Goal: Feedback & Contribution: Leave review/rating

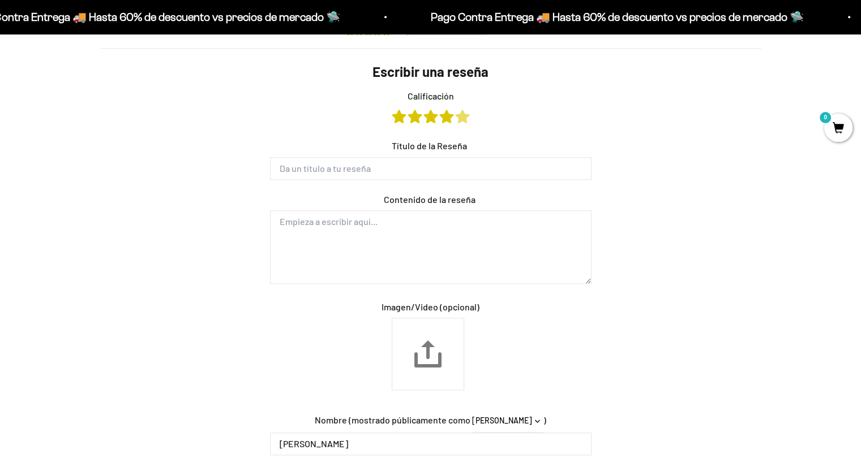
scroll to position [1125, 0]
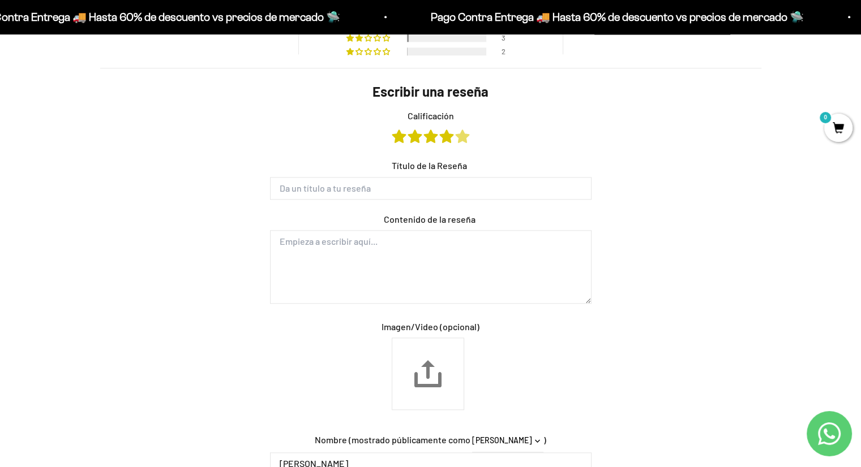
click at [466, 141] on link "Calificación" at bounding box center [463, 136] width 14 height 12
click at [423, 200] on form "Escribir una reseña Calificación Título de la Reseña Contenido de la reseña Ima…" at bounding box center [431, 349] width 340 height 535
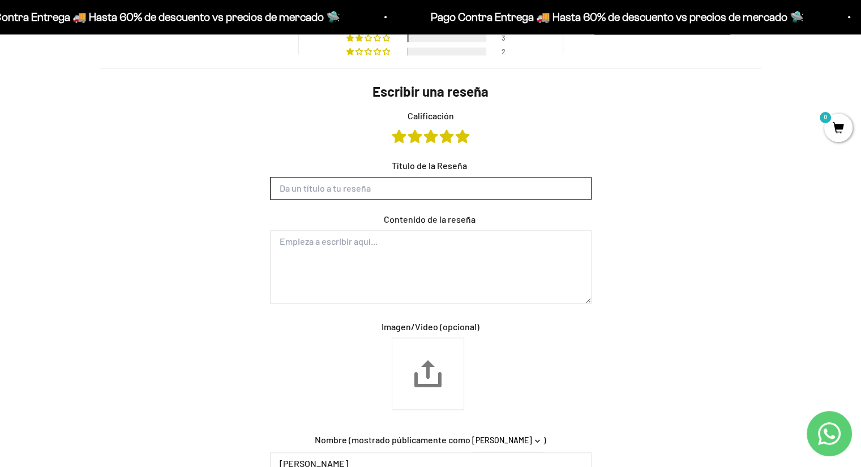
click at [423, 196] on input "Título de la Reseña" at bounding box center [430, 188] width 321 height 23
type input "Excelente"
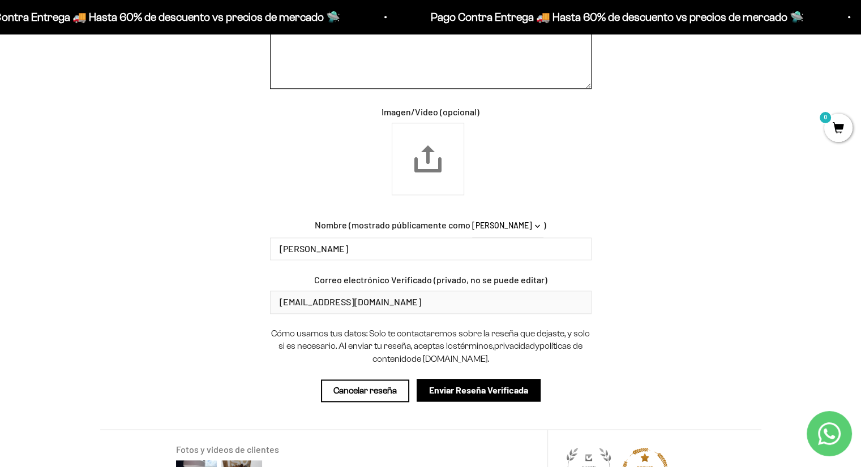
scroll to position [1465, 0]
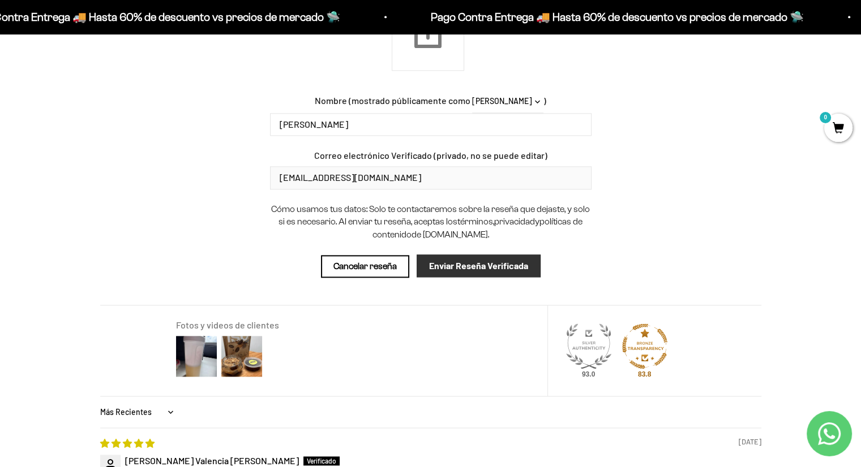
type textarea "Excelente sabor, envío muy rápido."
click at [448, 267] on input "Enviar Reseña Verificada" at bounding box center [479, 266] width 124 height 23
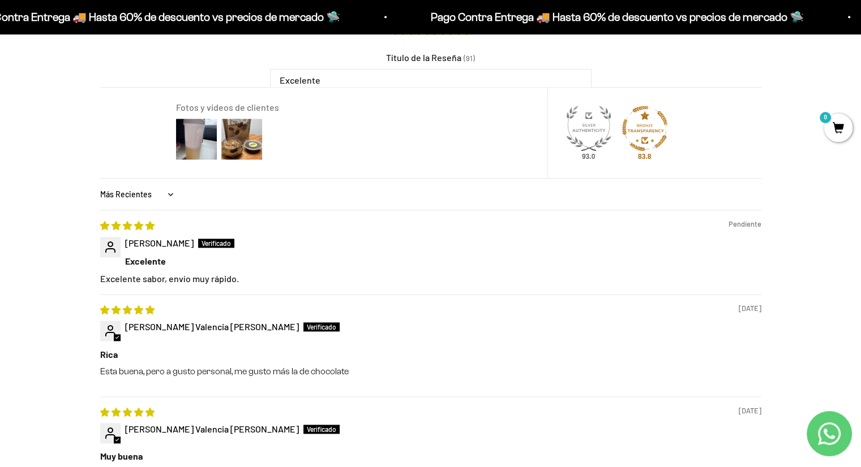
scroll to position [1283, 0]
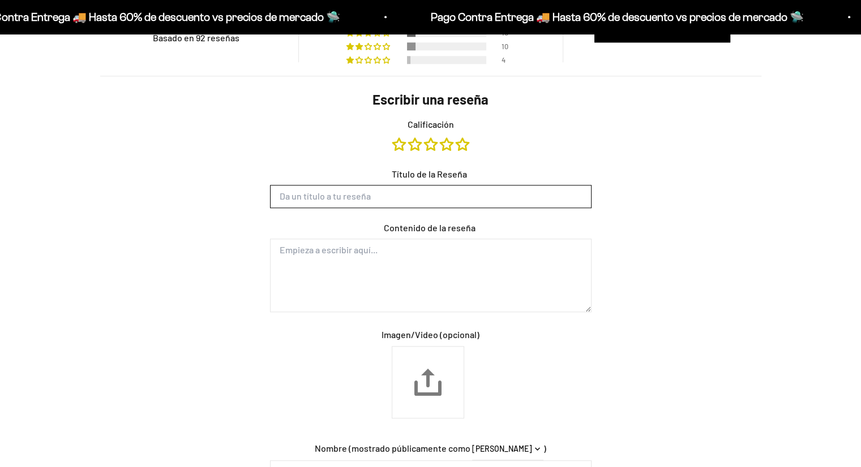
scroll to position [891, 0]
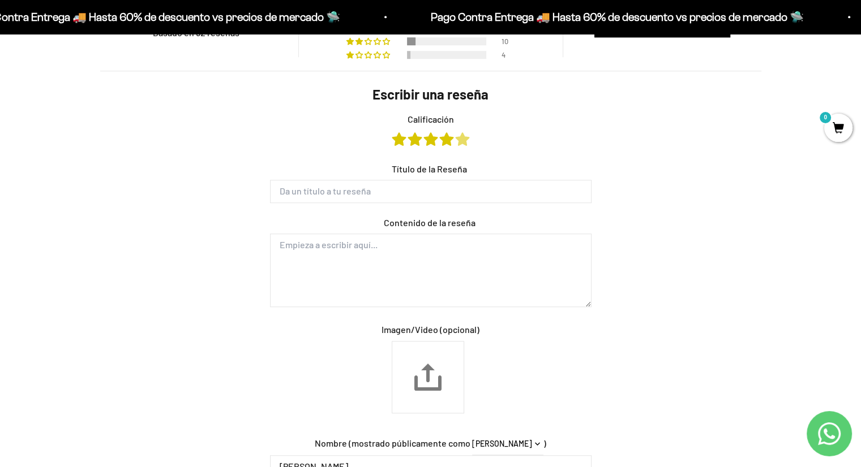
click at [462, 141] on link "Calificación" at bounding box center [463, 139] width 14 height 12
click at [403, 191] on input "Título de la Reseña" at bounding box center [430, 191] width 321 height 23
type input "Muy buena"
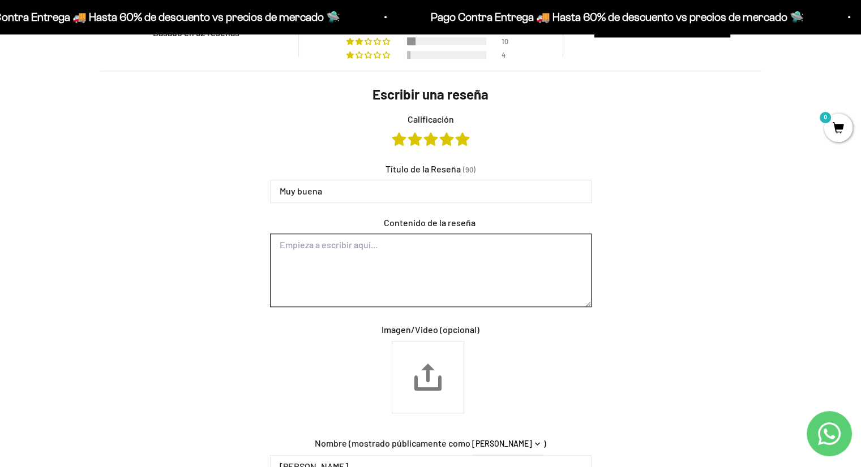
click at [388, 255] on textarea "Contenido de la reseña" at bounding box center [430, 271] width 321 height 74
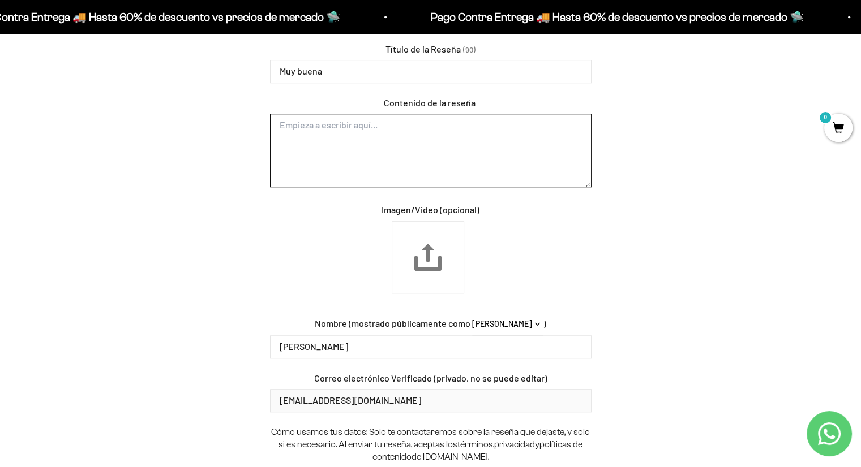
scroll to position [835, 0]
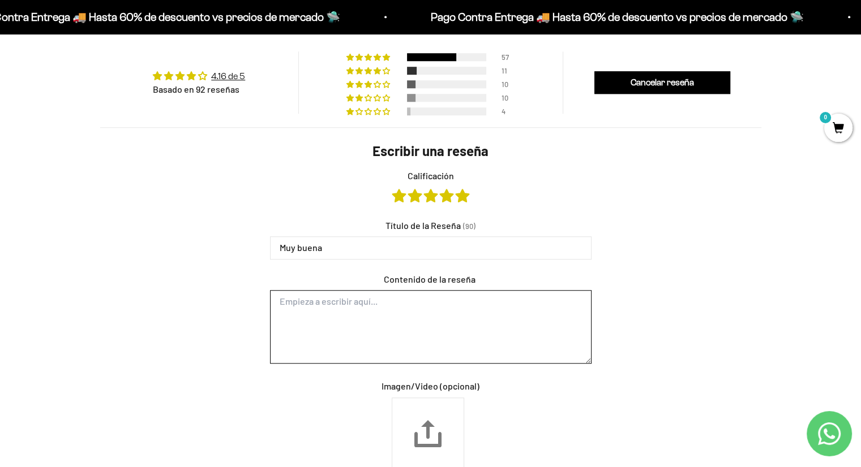
click at [421, 329] on textarea "Contenido de la reseña" at bounding box center [430, 327] width 321 height 74
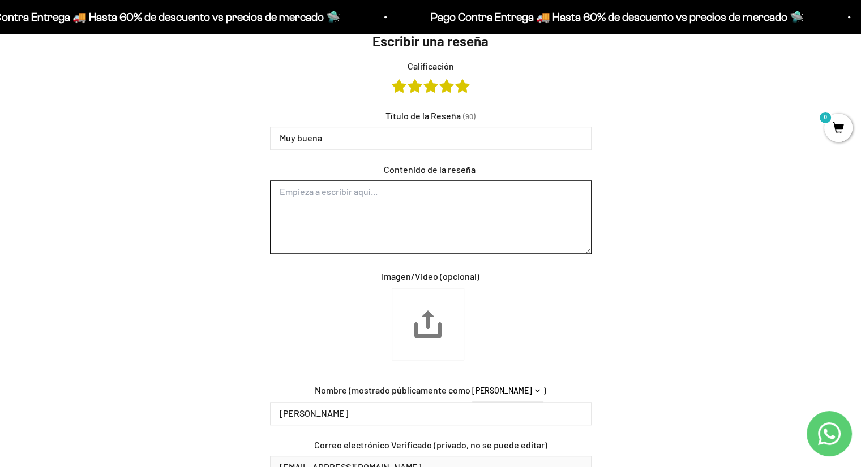
scroll to position [948, 0]
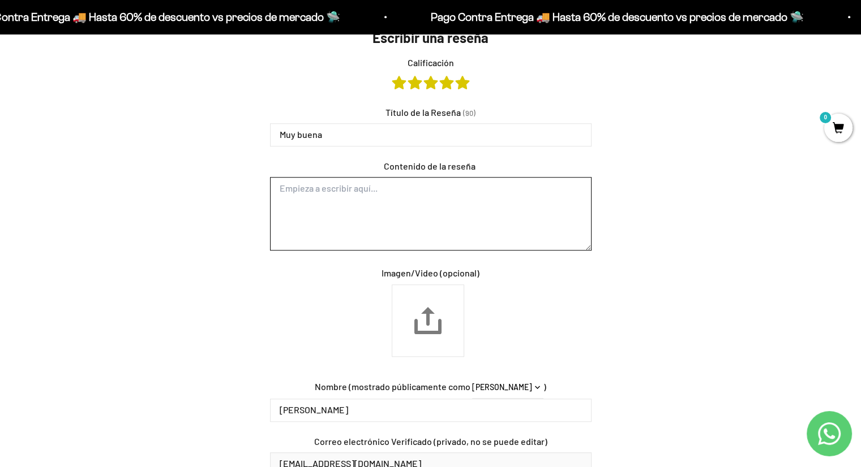
click at [355, 233] on textarea "Contenido de la reseña" at bounding box center [430, 214] width 321 height 74
type textarea "C"
click at [382, 192] on textarea "Muy rica, no cae pesado. Vovleria a comprar." at bounding box center [430, 214] width 321 height 74
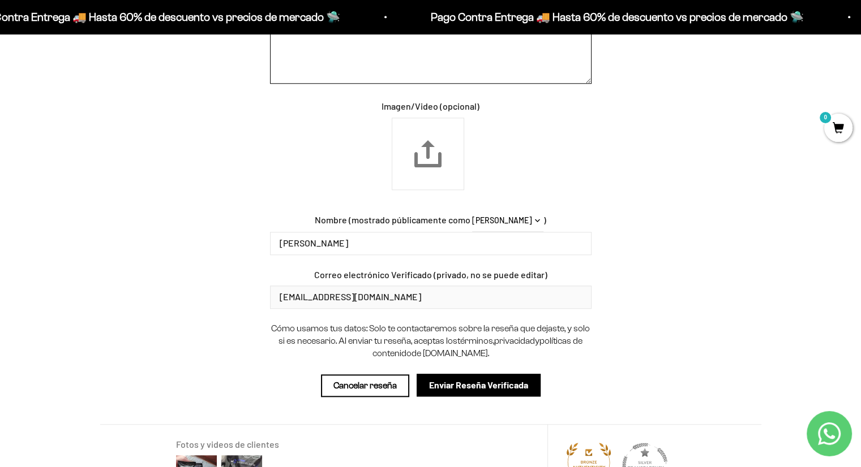
scroll to position [1118, 0]
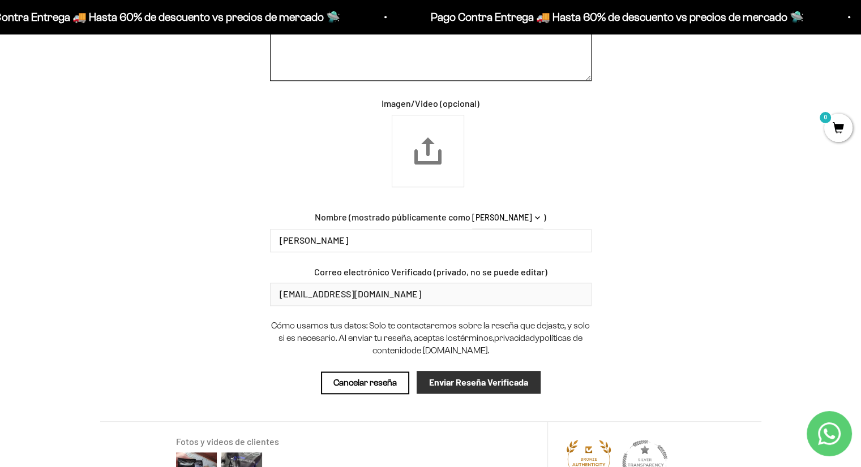
type textarea "Muy rica, no cae pesado. Volvería a comprar."
click at [517, 382] on input "Enviar Reseña Verificada" at bounding box center [479, 382] width 124 height 23
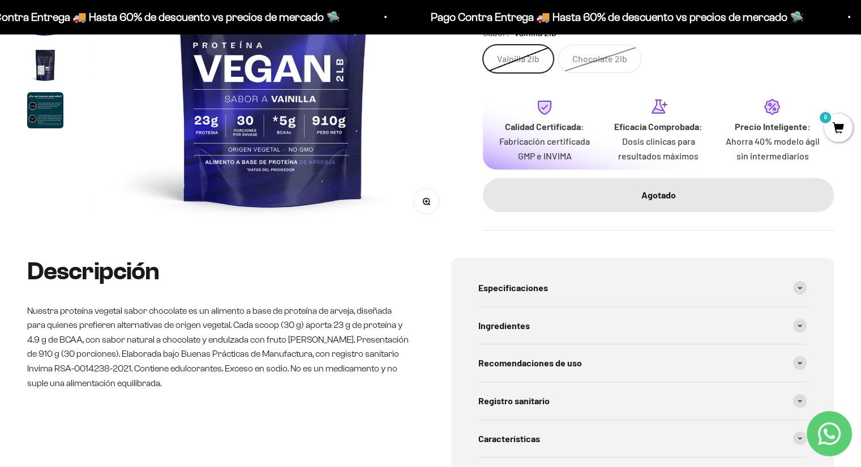
scroll to position [57, 0]
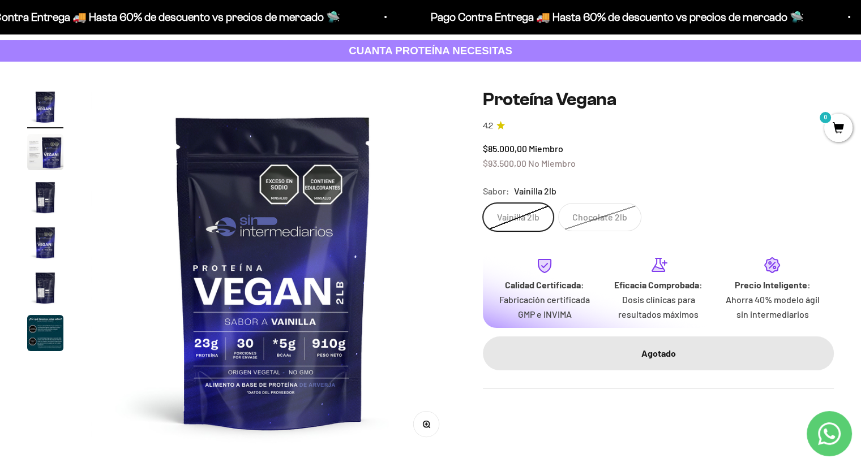
click at [621, 220] on label "Chocolate 2lb" at bounding box center [599, 217] width 83 height 28
click at [483, 203] on input "Chocolate 2lb" at bounding box center [482, 203] width 1 height 1
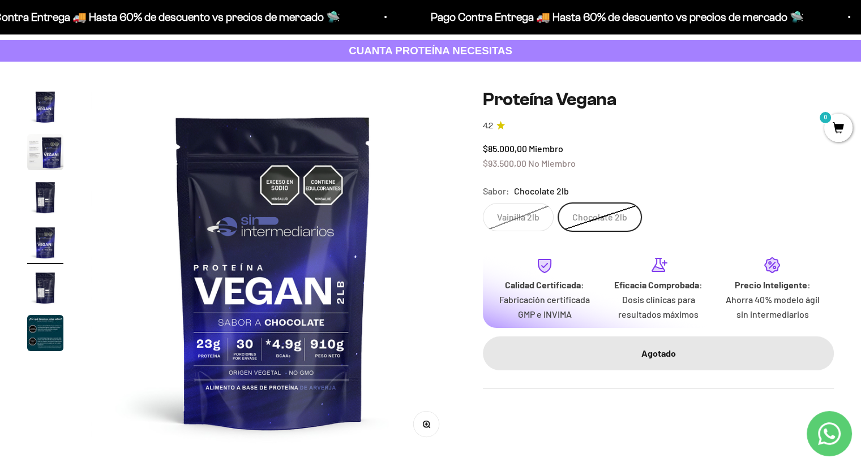
click at [302, 218] on img at bounding box center [273, 271] width 365 height 365
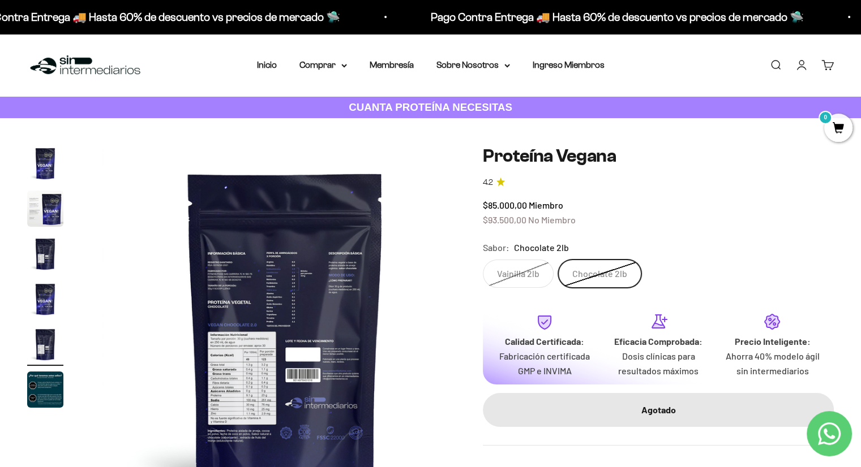
scroll to position [0, 1515]
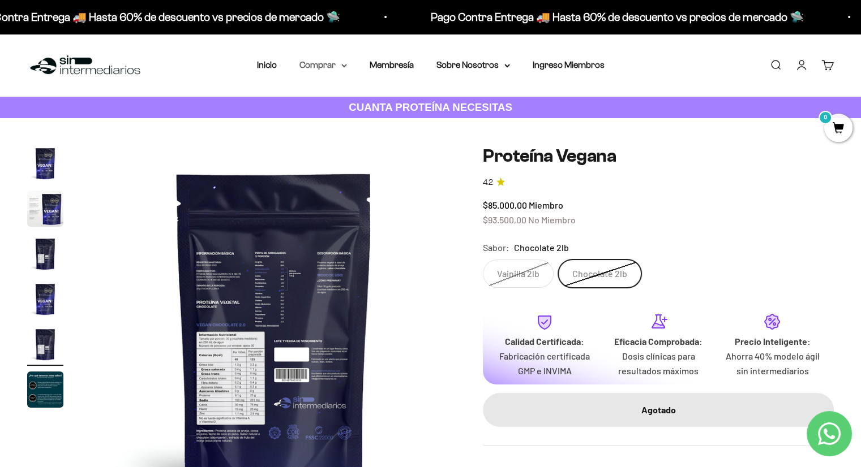
click at [329, 71] on summary "Comprar" at bounding box center [323, 65] width 48 height 15
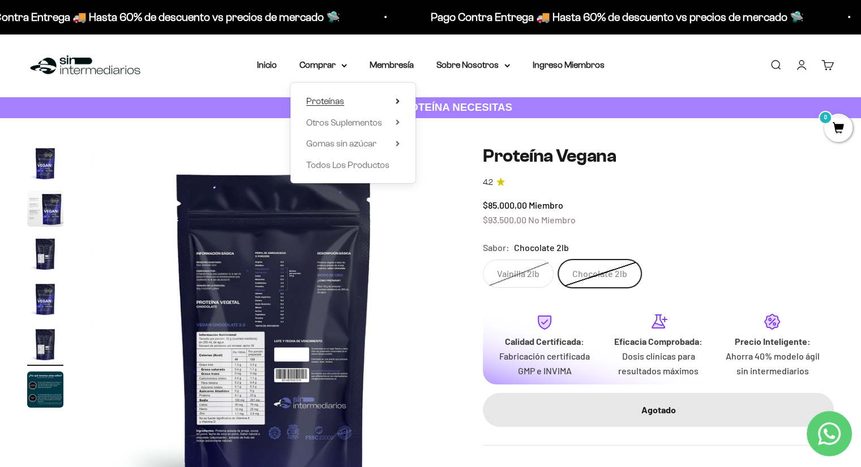
click at [338, 101] on span "Proteínas" at bounding box center [325, 101] width 38 height 10
click at [462, 166] on link "Vegan" at bounding box center [455, 165] width 49 height 15
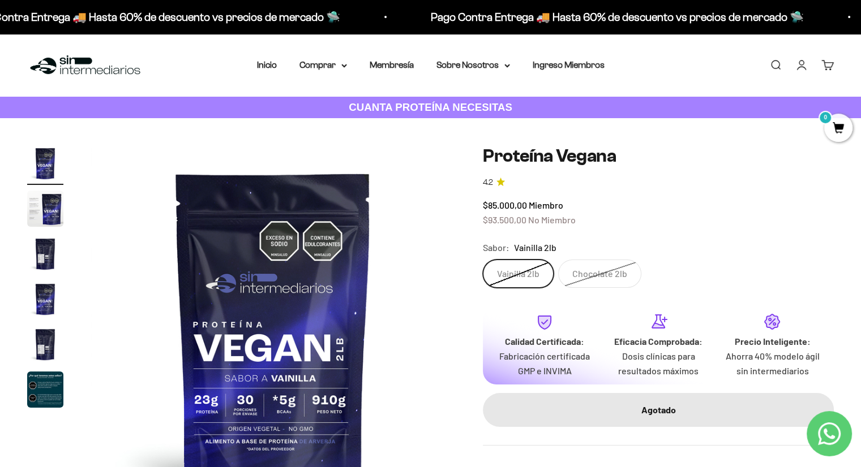
click at [606, 286] on label "Chocolate 2lb" at bounding box center [599, 274] width 83 height 28
click at [483, 260] on input "Chocolate 2lb" at bounding box center [482, 259] width 1 height 1
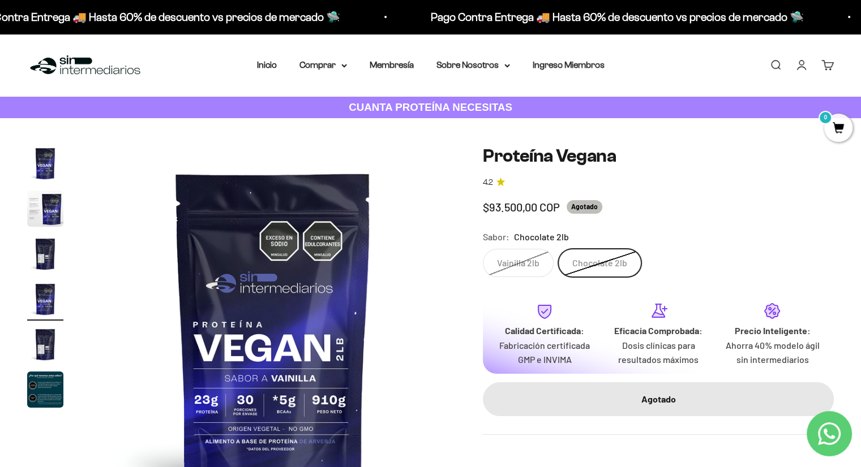
scroll to position [0, 1136]
click at [604, 277] on safe-sticky "Proteína Vegana 4.2 Precio de oferta $93.500,00 COP Agotado Calidad de líder, p…" at bounding box center [658, 290] width 351 height 290
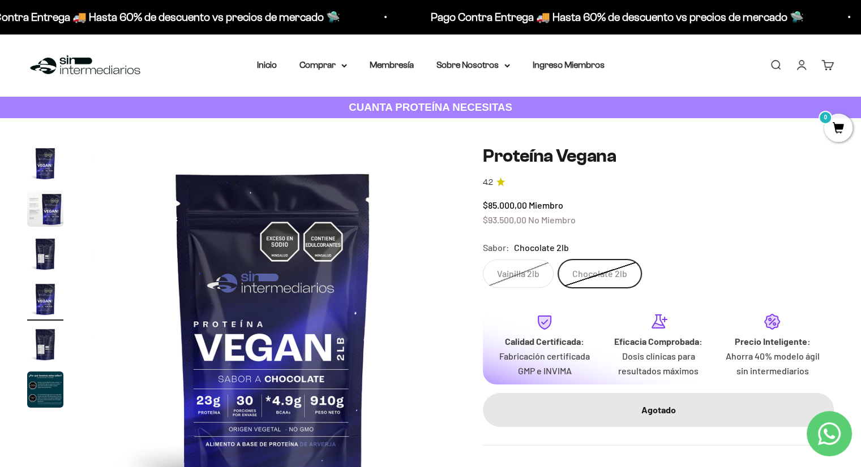
click at [542, 268] on label "Vainilla 2lb" at bounding box center [518, 274] width 71 height 28
click at [483, 260] on input "Vainilla 2lb" at bounding box center [482, 259] width 1 height 1
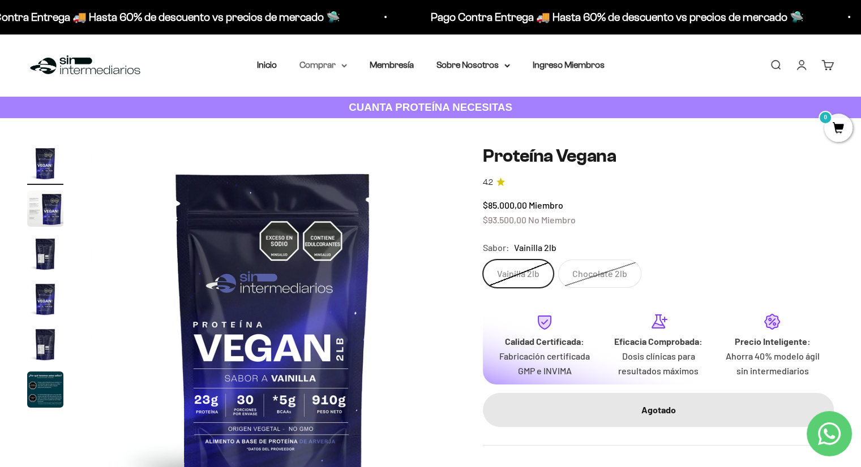
click at [313, 70] on summary "Comprar" at bounding box center [323, 65] width 48 height 15
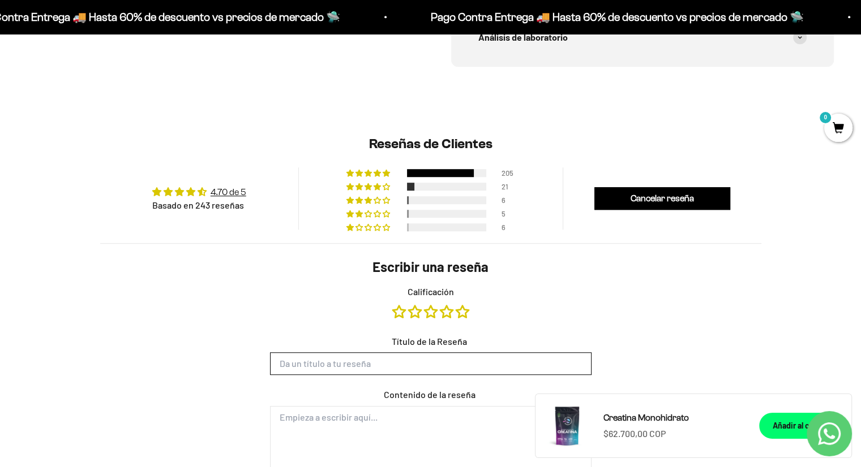
scroll to position [759, 0]
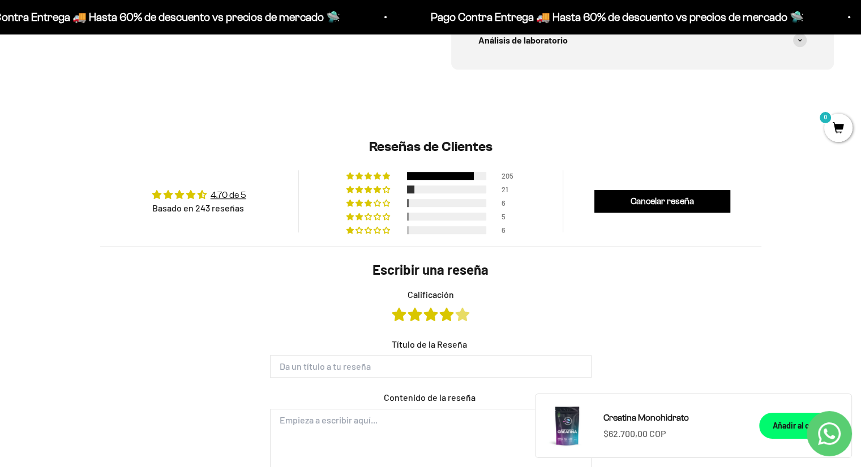
click at [457, 314] on link "Calificación" at bounding box center [463, 314] width 14 height 12
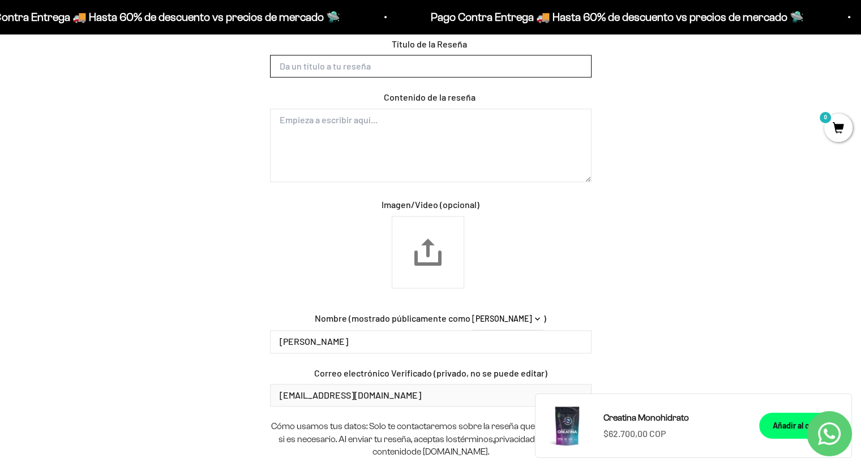
scroll to position [985, 0]
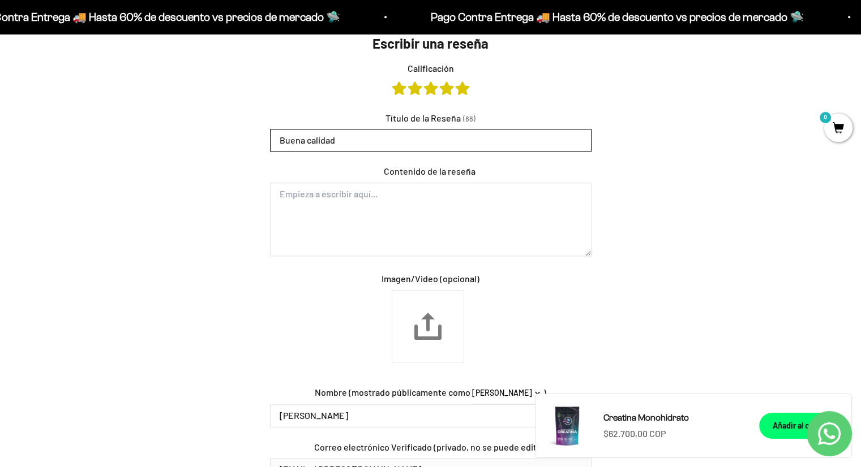
type input "Buena calidad"
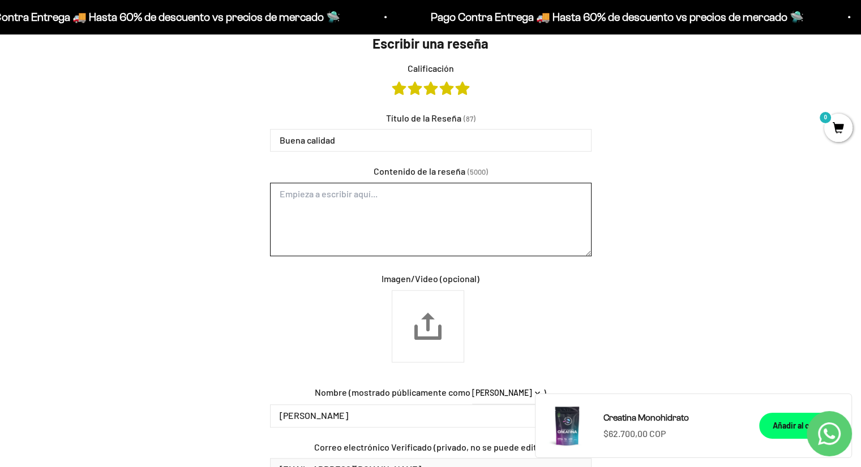
type textarea "M"
type textarea "C"
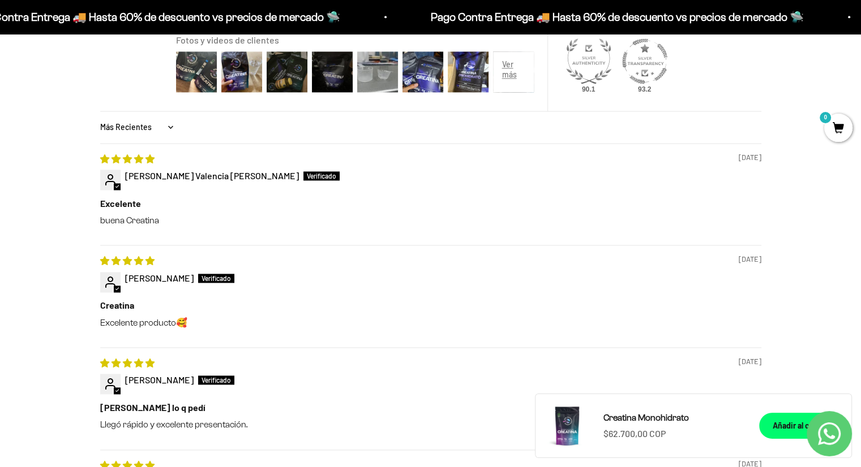
scroll to position [1665, 0]
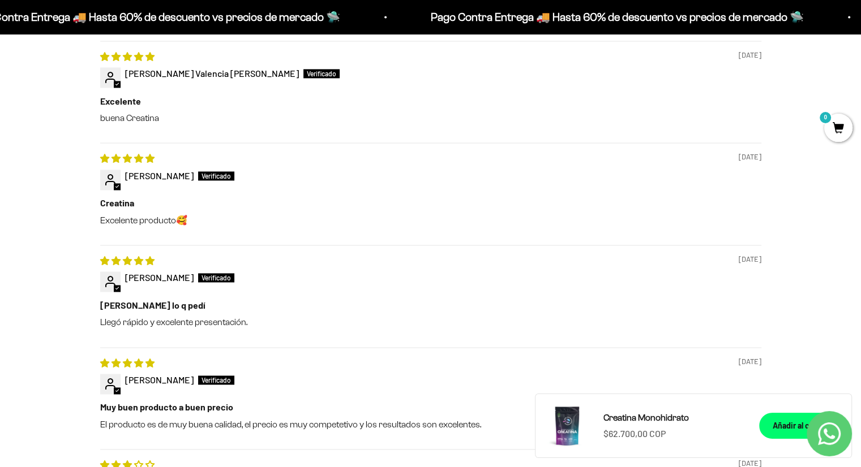
click at [174, 224] on div "[DATE] [PERSON_NAME] Creatina Excelente producto🥰" at bounding box center [430, 194] width 661 height 102
copy div "Excelente producto🥰"
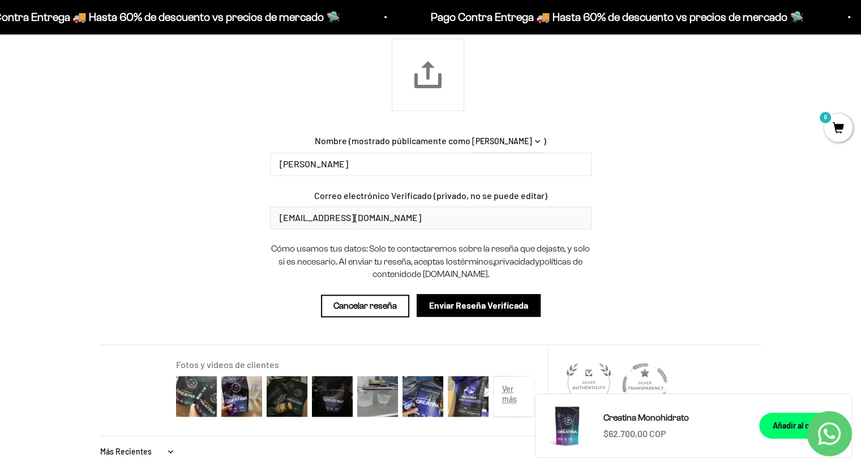
scroll to position [1099, 0]
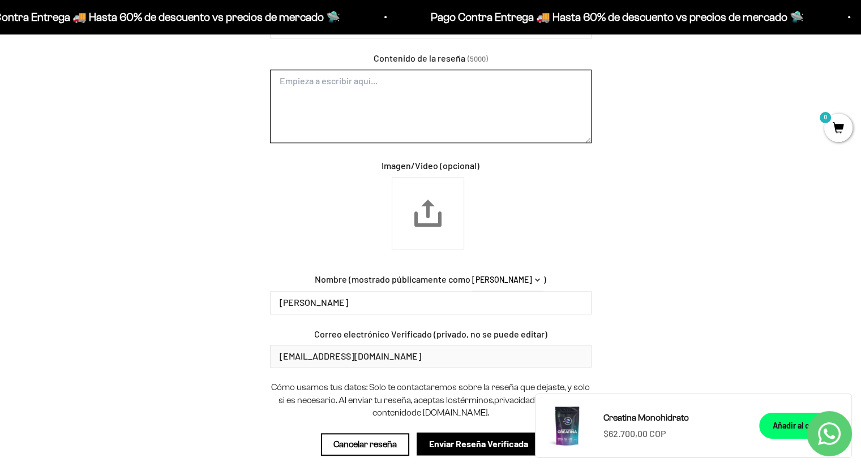
click at [329, 128] on textarea "Contenido de la reseña" at bounding box center [430, 107] width 321 height 74
paste textarea "Excelente producto🥰"
click at [432, 83] on textarea "Excelente producto, volvería a comprar" at bounding box center [430, 107] width 321 height 74
type textarea "Excelente producto, volvería a comprar."
click at [746, 182] on div "Escribir una reseña Calificación Título de la Reseña (87) Buena calidad Conteni…" at bounding box center [430, 195] width 661 height 577
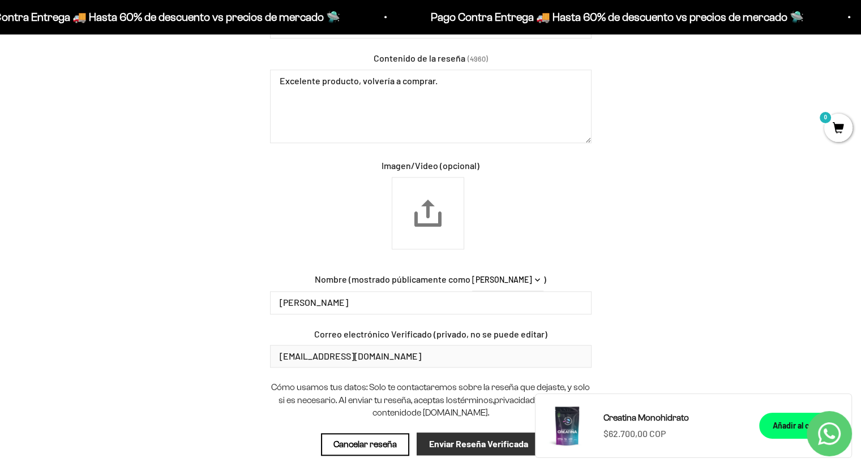
click at [497, 445] on input "Enviar Reseña Verificada" at bounding box center [479, 444] width 124 height 23
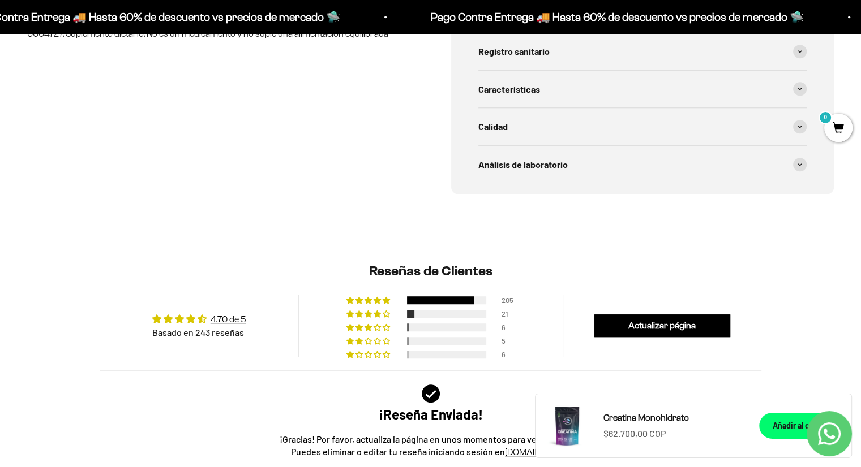
scroll to position [556, 0]
